Goal: Transaction & Acquisition: Purchase product/service

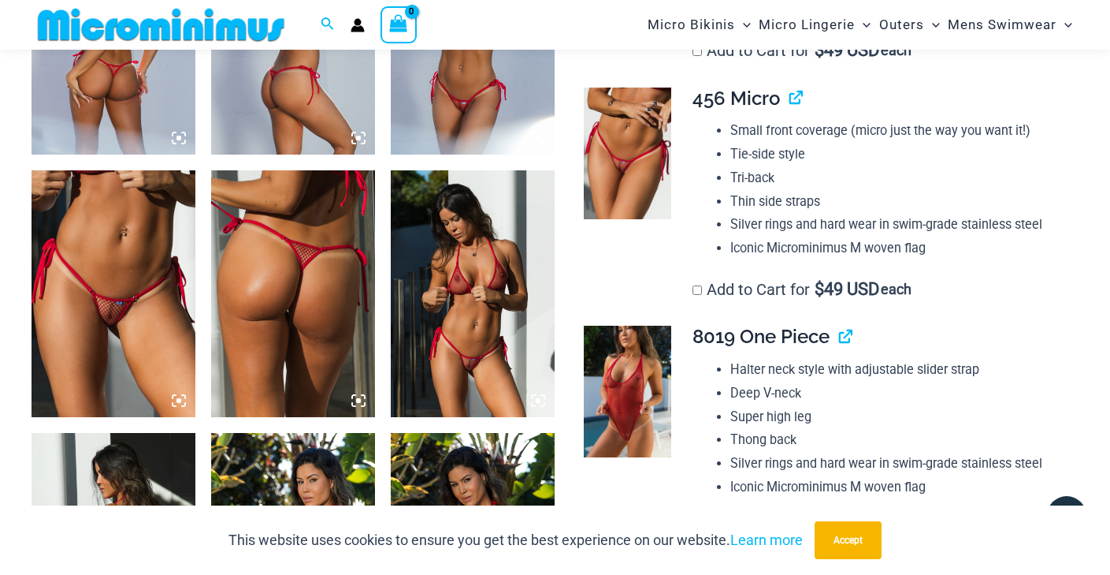
scroll to position [1037, 0]
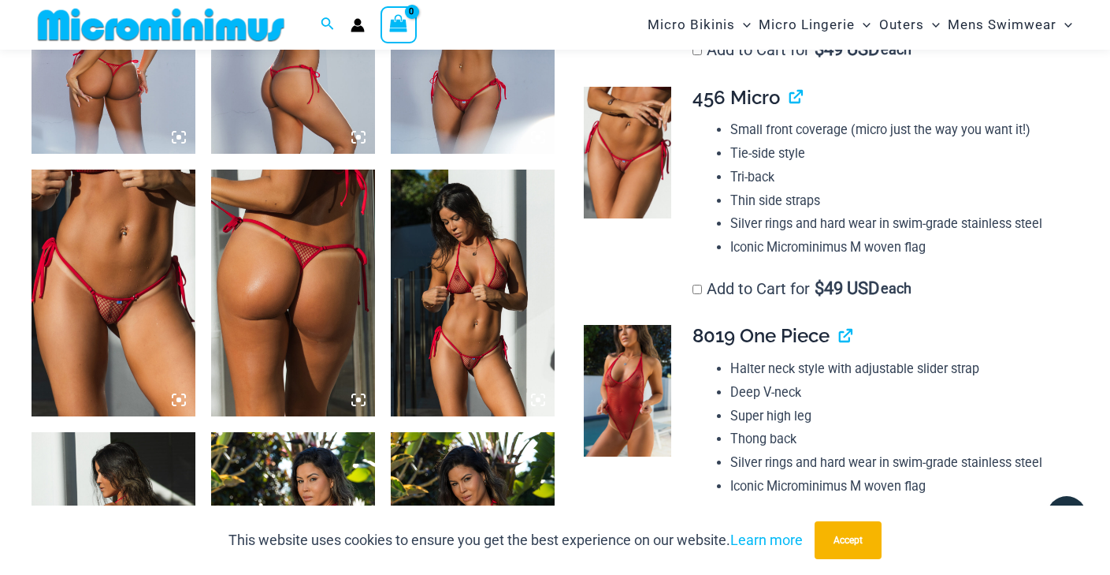
click at [180, 397] on icon at bounding box center [179, 399] width 5 height 5
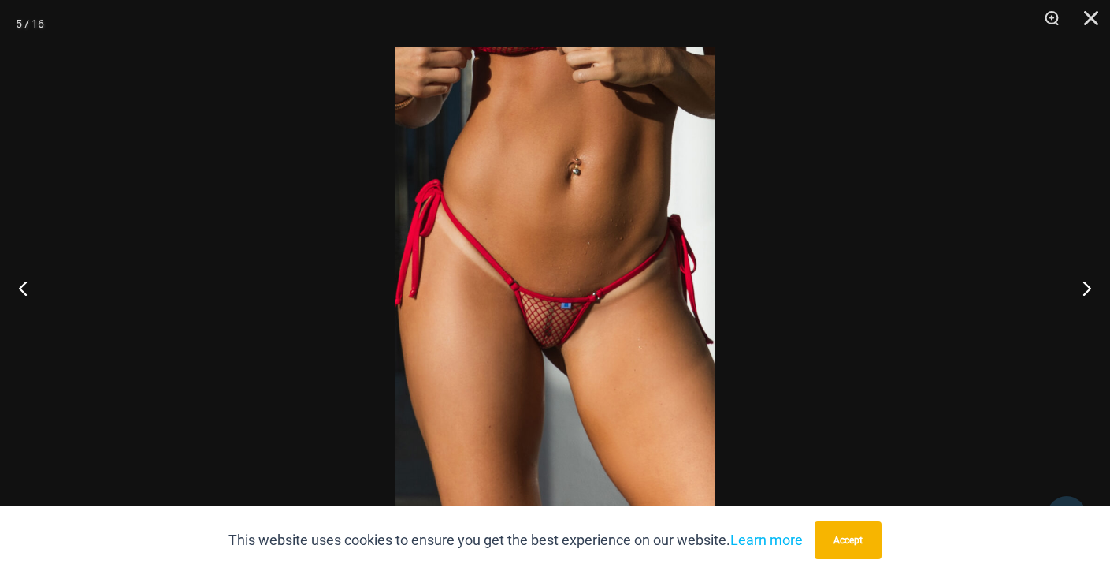
click at [534, 311] on img at bounding box center [555, 287] width 320 height 480
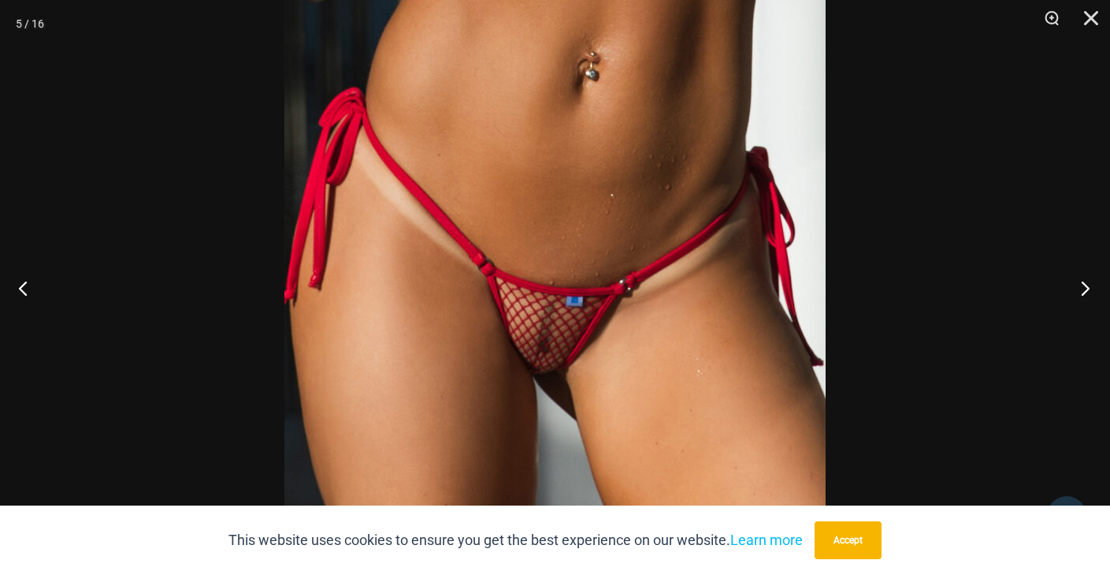
click at [1089, 283] on button "Next" at bounding box center [1080, 287] width 59 height 79
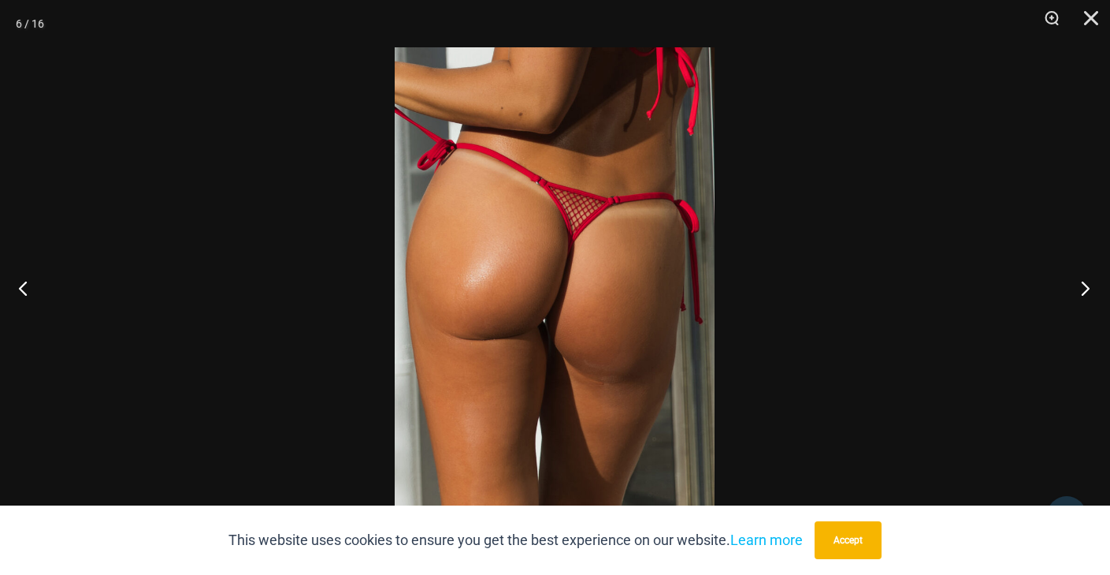
click at [1089, 283] on button "Next" at bounding box center [1080, 287] width 59 height 79
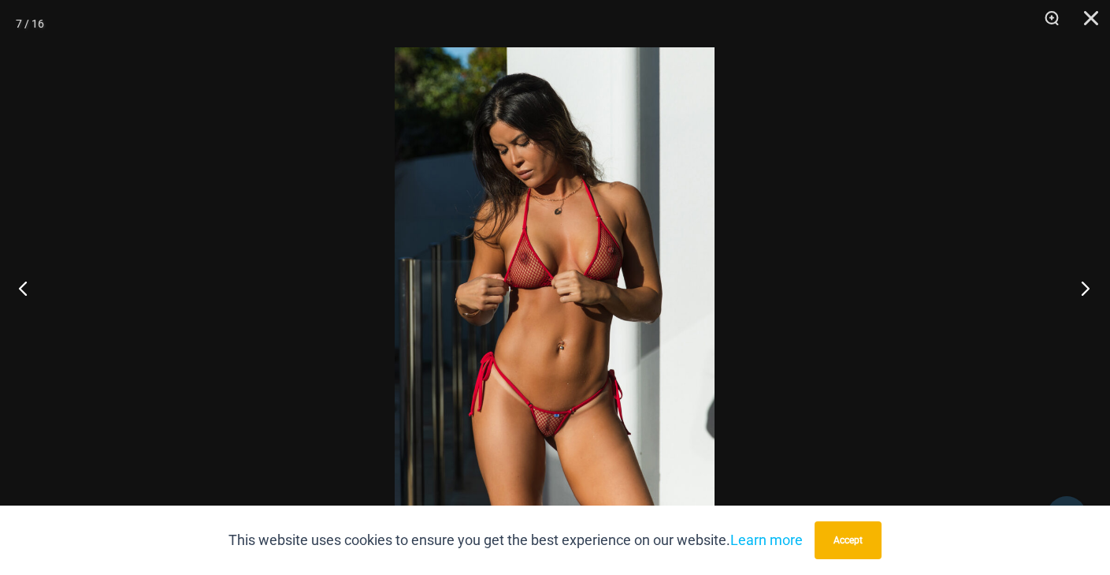
click at [1089, 283] on button "Next" at bounding box center [1080, 287] width 59 height 79
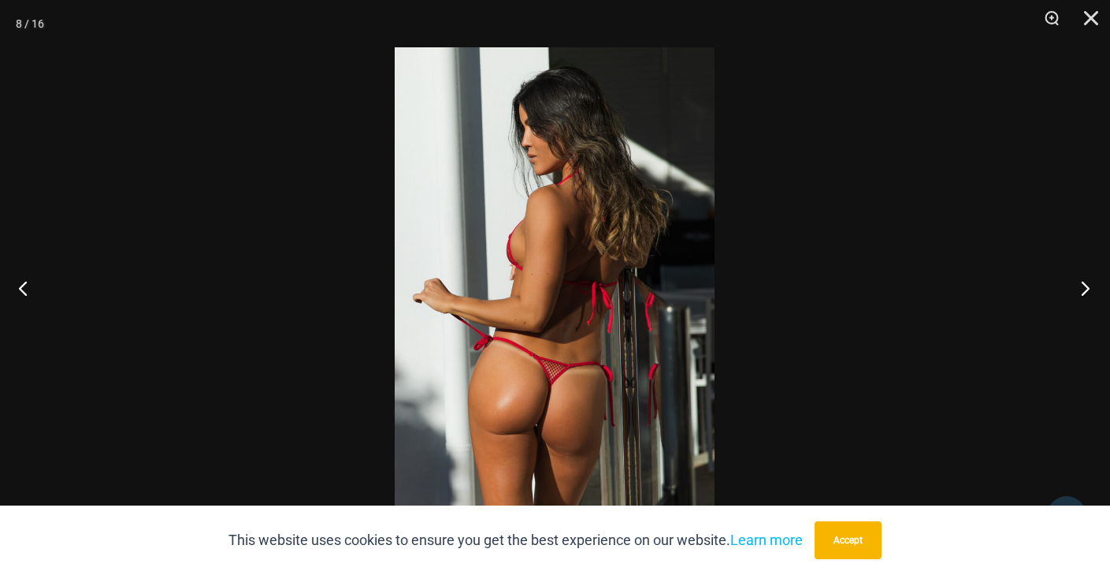
click at [1089, 283] on button "Next" at bounding box center [1080, 287] width 59 height 79
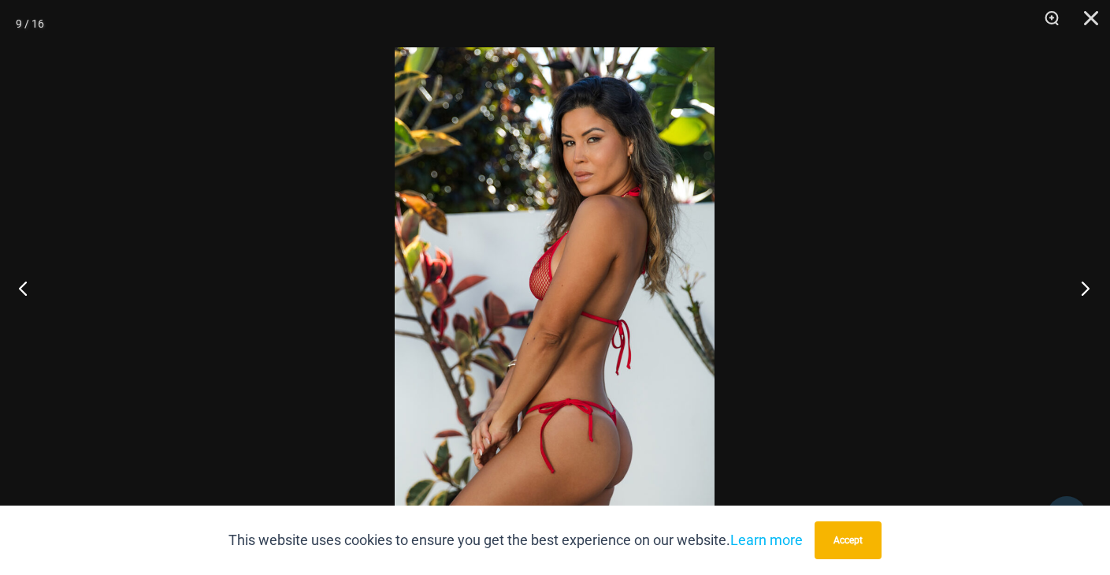
click at [1089, 283] on button "Next" at bounding box center [1080, 287] width 59 height 79
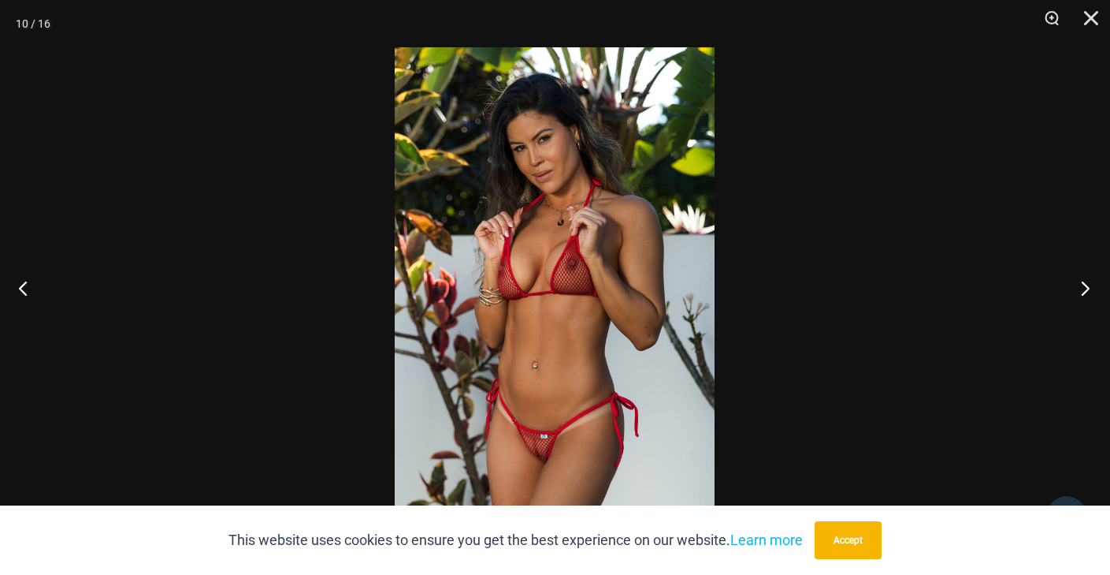
click at [1089, 283] on button "Next" at bounding box center [1080, 287] width 59 height 79
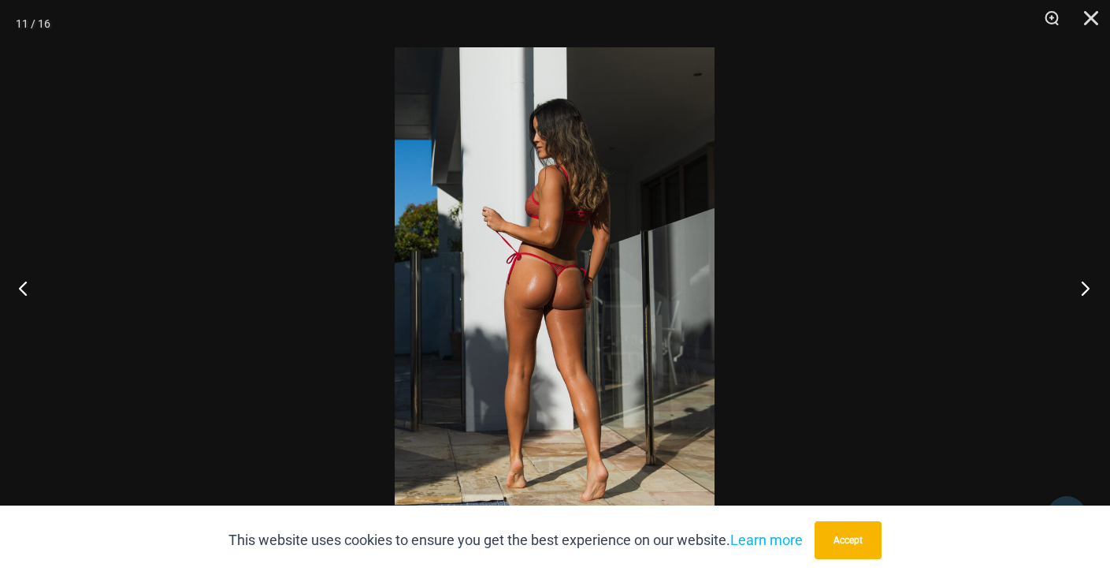
click at [1089, 283] on button "Next" at bounding box center [1080, 287] width 59 height 79
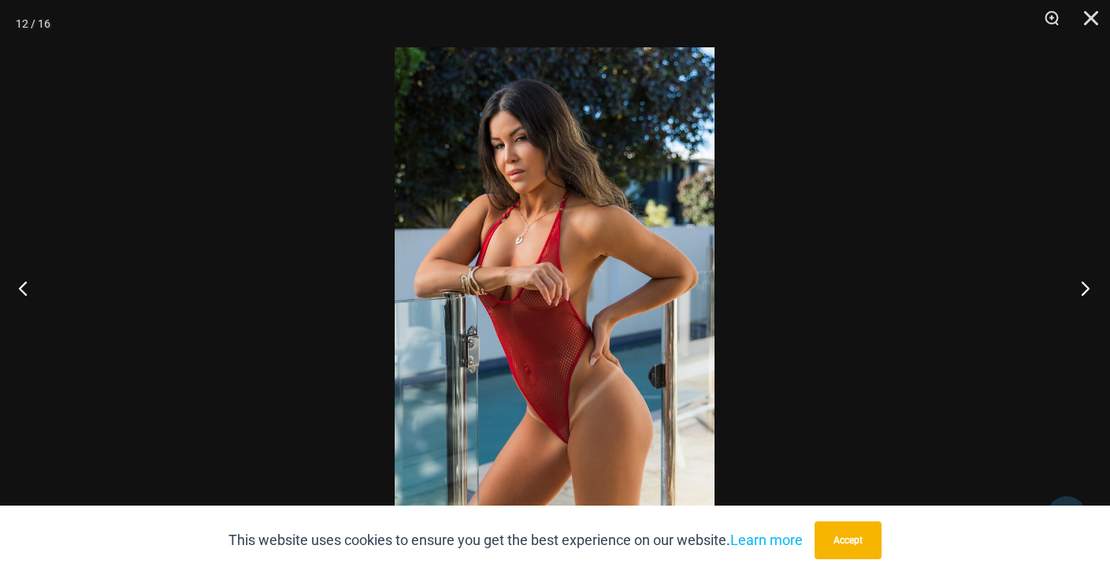
click at [1085, 288] on button "Next" at bounding box center [1080, 287] width 59 height 79
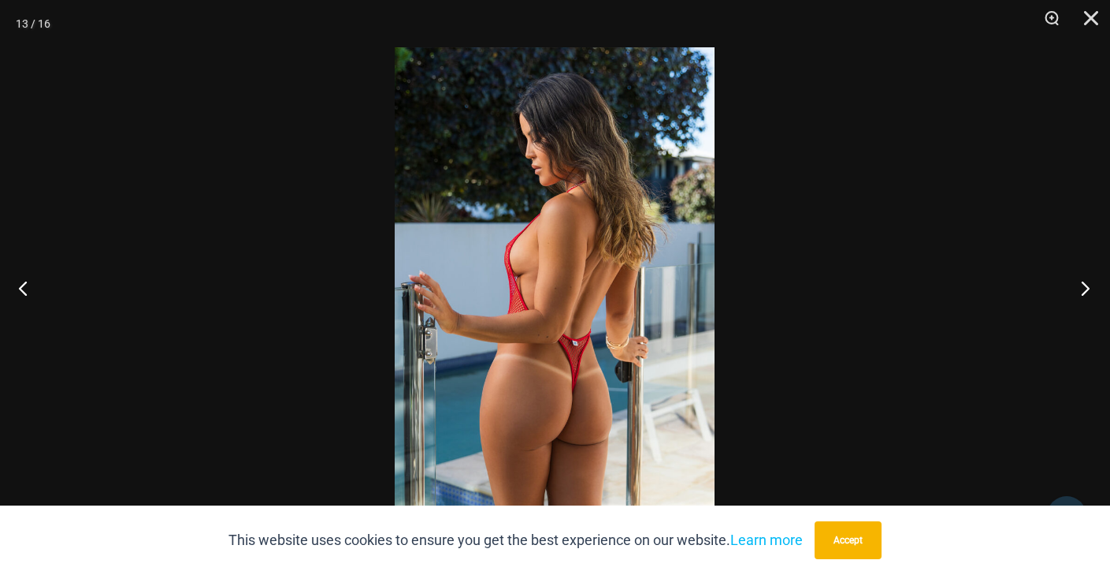
click at [1085, 288] on button "Next" at bounding box center [1080, 287] width 59 height 79
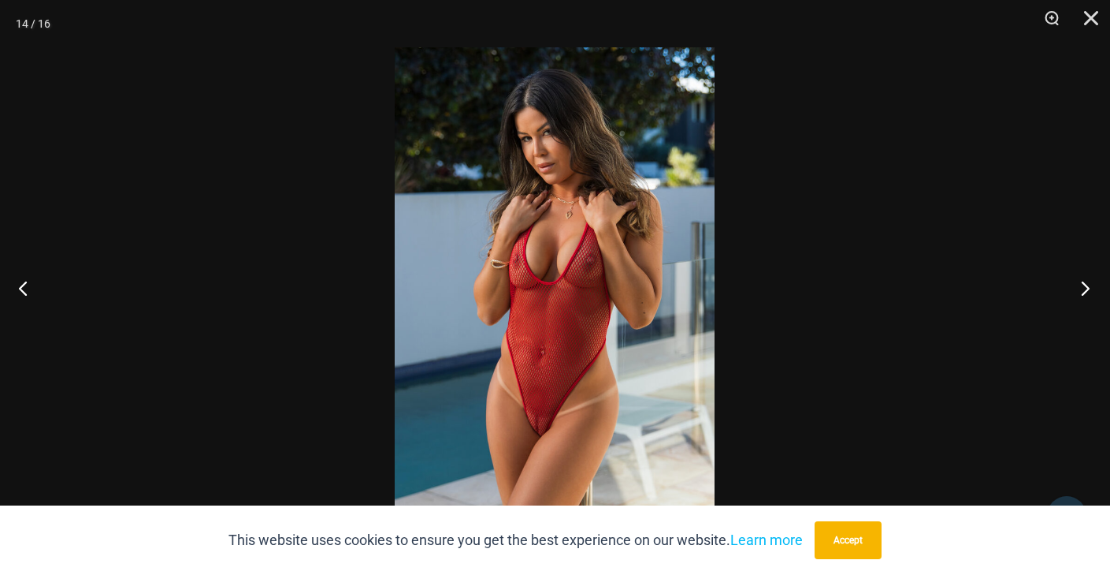
click at [1085, 288] on button "Next" at bounding box center [1080, 287] width 59 height 79
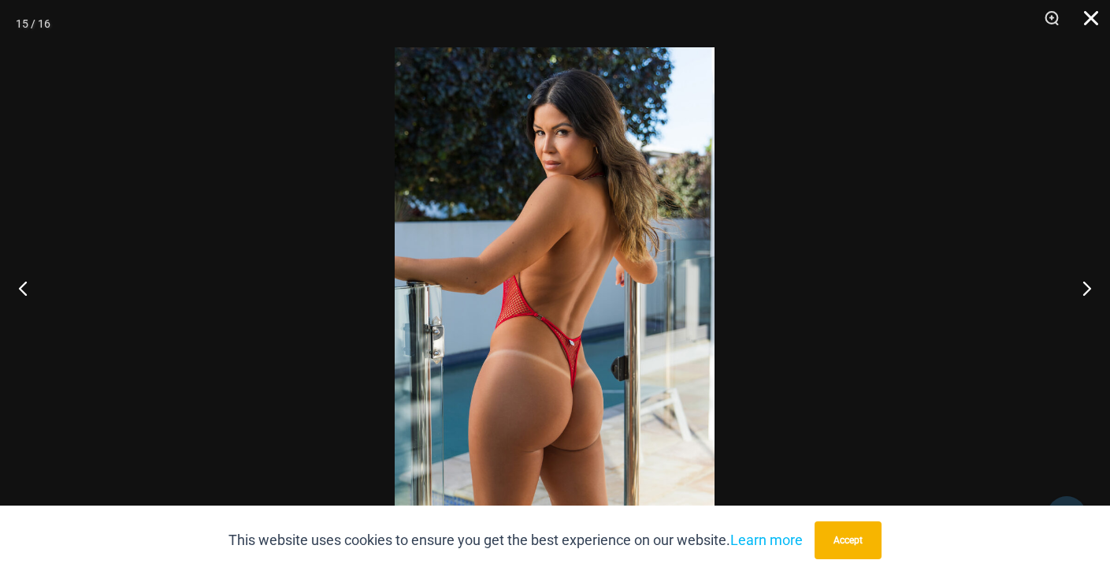
click at [1092, 13] on button "Close" at bounding box center [1085, 23] width 39 height 47
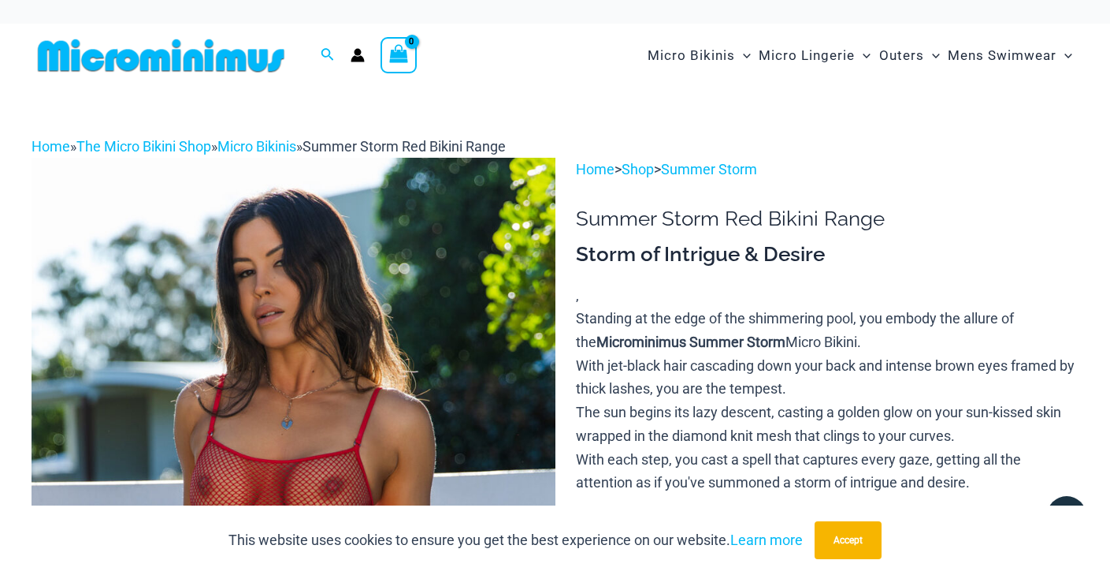
scroll to position [0, 0]
click at [150, 60] on img at bounding box center [161, 55] width 259 height 35
